Goal: Information Seeking & Learning: Check status

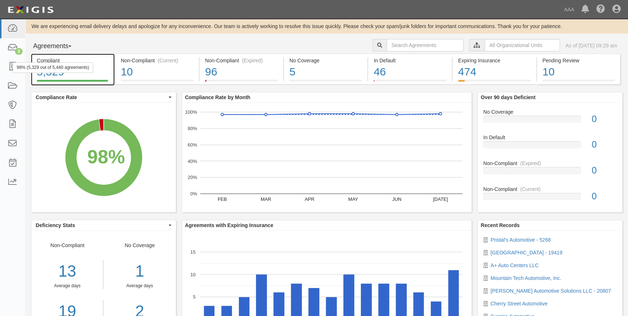
click at [15, 69] on div "98% (5,329 out of 5,440 agreements)" at bounding box center [53, 67] width 80 height 11
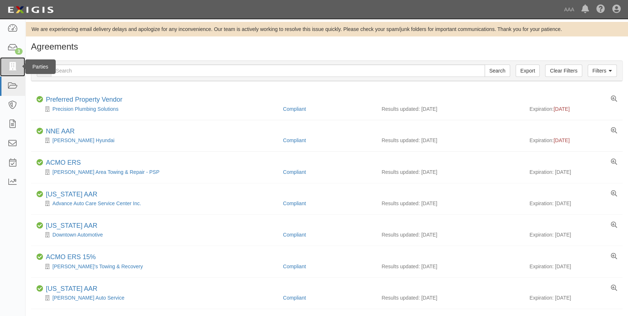
click at [15, 67] on icon at bounding box center [12, 67] width 10 height 8
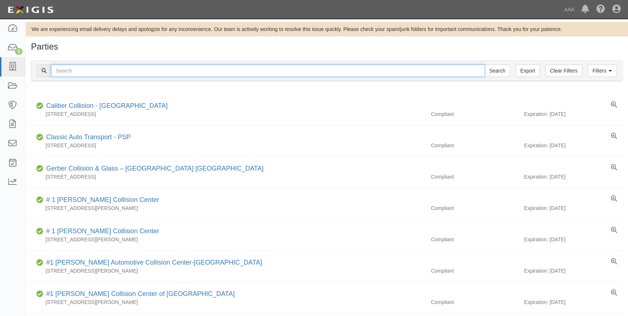
click at [129, 72] on input "text" at bounding box center [268, 70] width 434 height 12
type input "gladney"
click at [484, 64] on input "Search" at bounding box center [496, 70] width 25 height 12
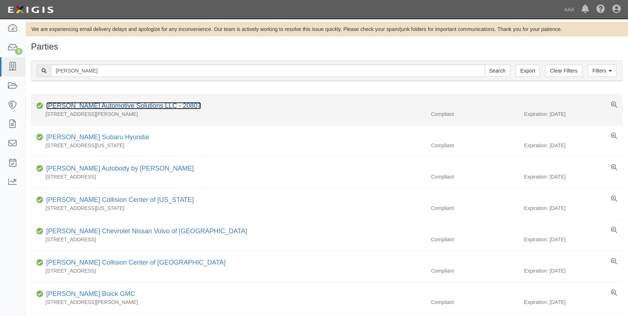
click at [131, 106] on link "[PERSON_NAME] Automotive Solutions LLC - 20807" at bounding box center [123, 105] width 155 height 7
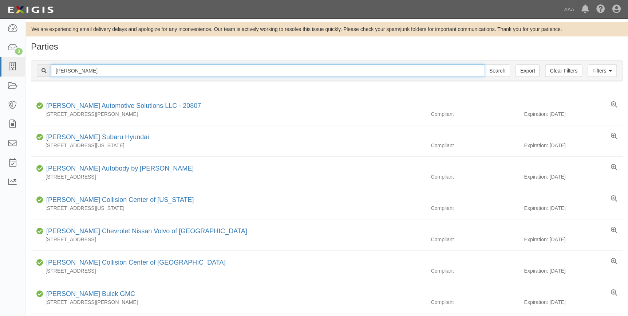
drag, startPoint x: 82, startPoint y: 72, endPoint x: 31, endPoint y: 72, distance: 50.2
click at [32, 72] on div "Filters Clear Filters Export [PERSON_NAME] Search Filters" at bounding box center [326, 71] width 591 height 20
type input "20724"
click at [484, 64] on input "Search" at bounding box center [496, 70] width 25 height 12
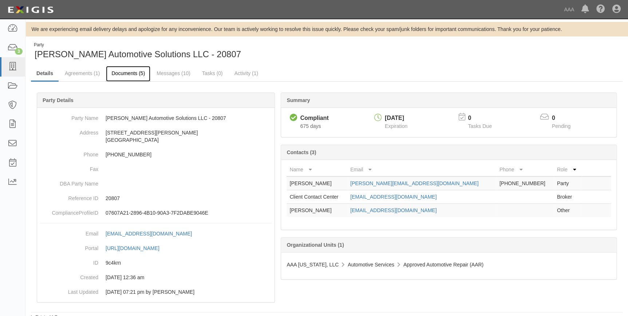
click at [133, 75] on link "Documents (5)" at bounding box center [128, 74] width 44 height 16
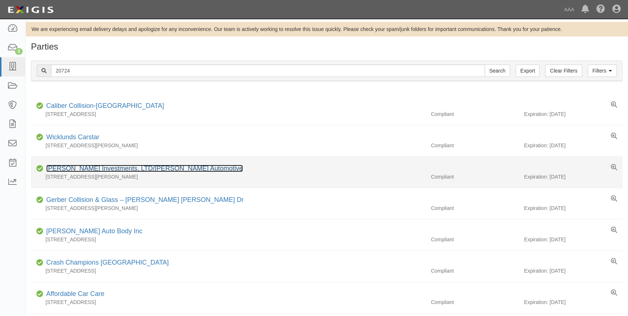
click at [76, 166] on link "J.P. Adams Investments, LTD/Adams Automotive" at bounding box center [144, 168] width 197 height 7
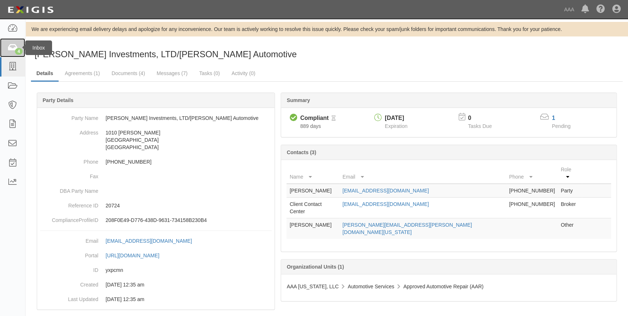
click at [15, 44] on icon at bounding box center [12, 48] width 10 height 8
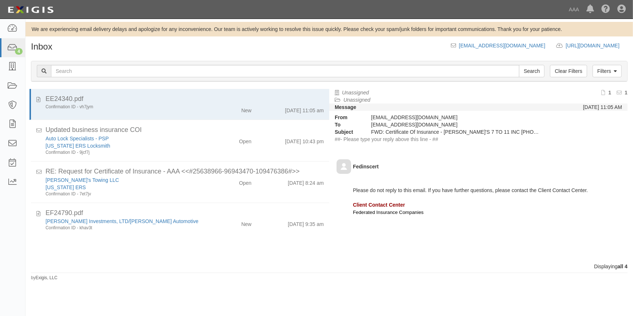
scroll to position [252, 0]
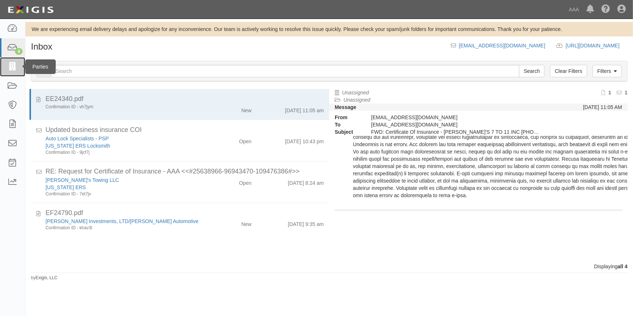
click at [9, 68] on icon at bounding box center [12, 67] width 10 height 8
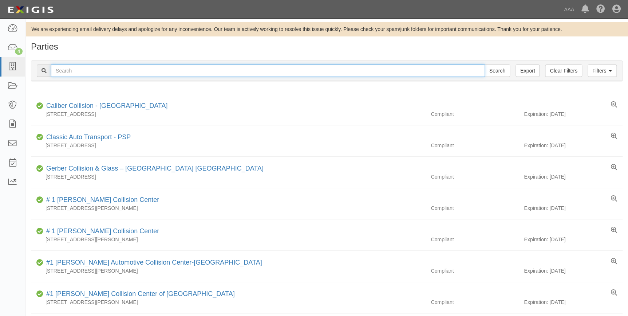
click at [83, 68] on input "text" at bounding box center [268, 70] width 434 height 12
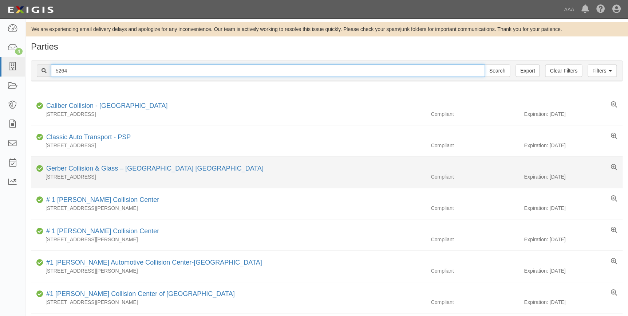
type input "5264"
click at [484, 64] on input "Search" at bounding box center [496, 70] width 25 height 12
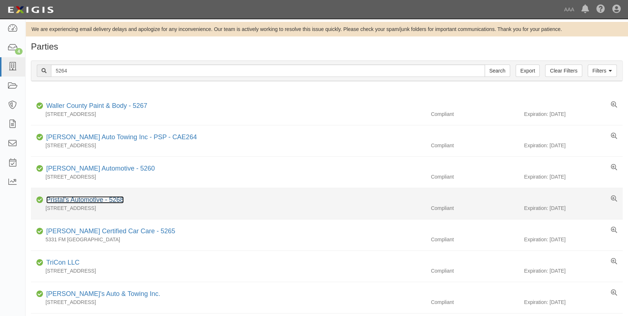
click at [70, 198] on link "Pristal's Automotive - 5268" at bounding box center [85, 199] width 78 height 7
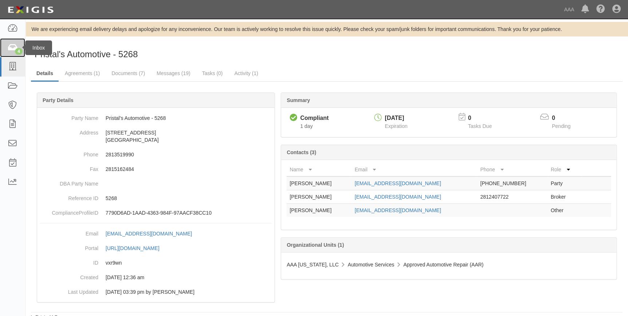
click at [15, 51] on icon at bounding box center [12, 48] width 10 height 8
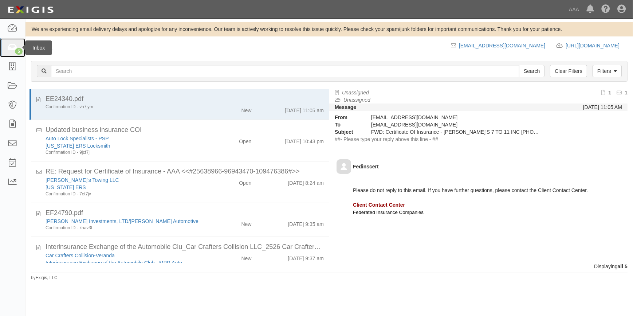
click at [6, 48] on link "5" at bounding box center [12, 47] width 25 height 19
click at [11, 68] on icon at bounding box center [12, 67] width 10 height 8
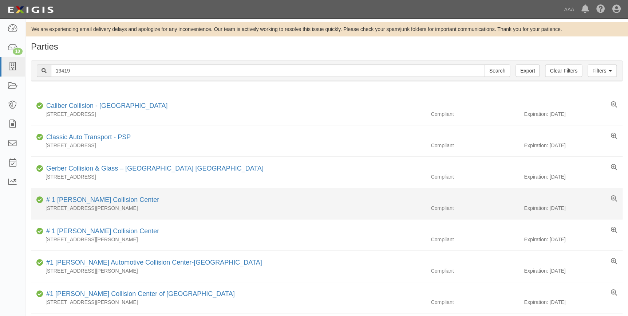
type input "19419"
click at [484, 64] on input "Search" at bounding box center [496, 70] width 25 height 12
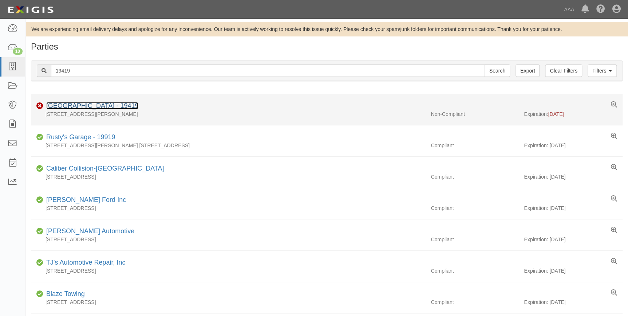
click at [74, 105] on link "[GEOGRAPHIC_DATA] - 19419" at bounding box center [92, 105] width 92 height 7
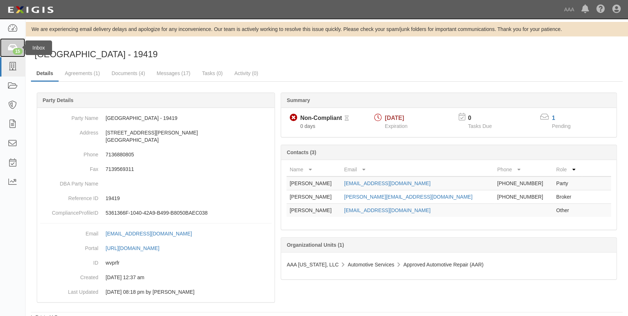
click at [13, 43] on link "15" at bounding box center [12, 47] width 25 height 19
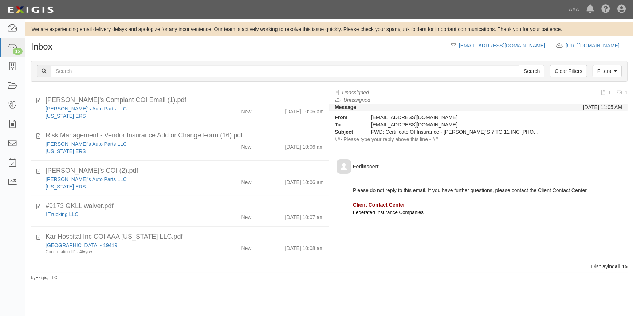
scroll to position [364, 0]
click at [9, 50] on icon at bounding box center [12, 48] width 10 height 8
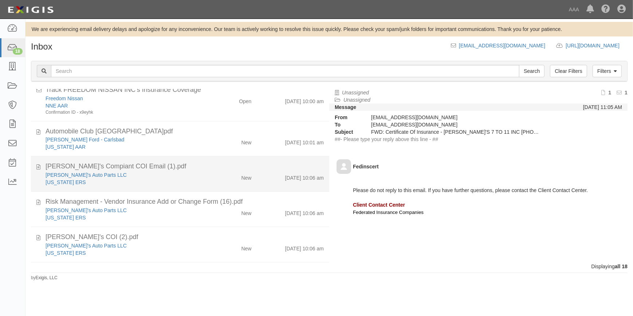
scroll to position [483, 0]
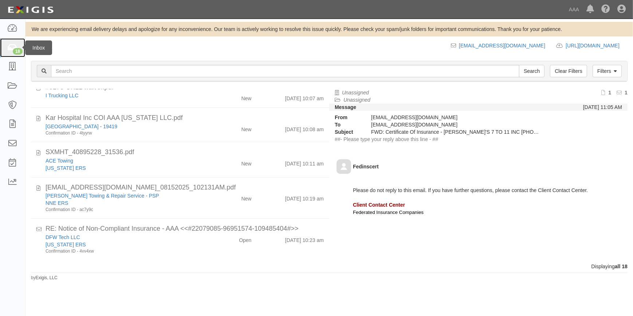
click at [14, 52] on div "18" at bounding box center [18, 51] width 10 height 7
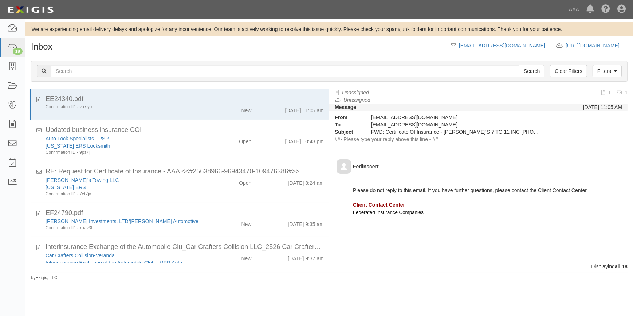
scroll to position [33, 0]
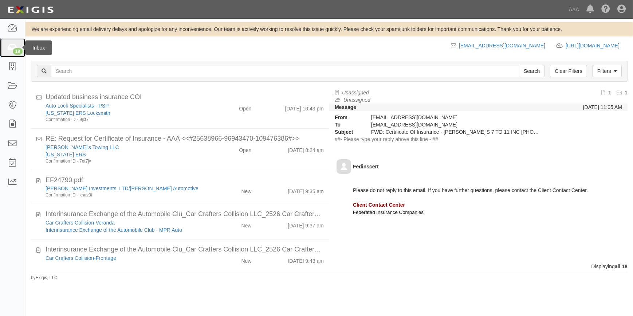
click at [11, 46] on icon at bounding box center [12, 48] width 10 height 8
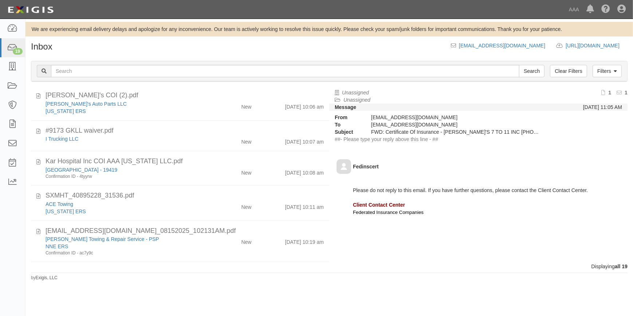
scroll to position [315, 0]
